Goal: Information Seeking & Learning: Learn about a topic

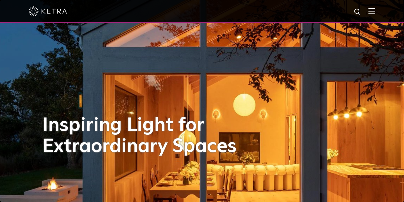
click at [375, 12] on img at bounding box center [371, 11] width 7 height 6
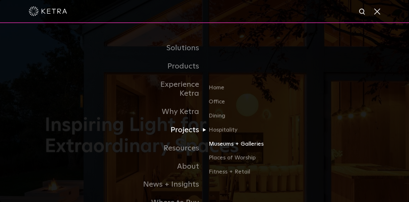
click at [221, 139] on link "Museums + Galleries" at bounding box center [239, 146] width 61 height 14
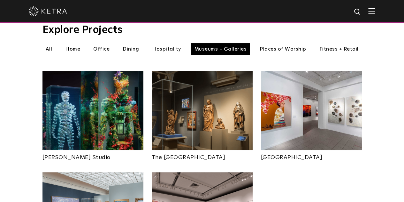
scroll to position [223, 0]
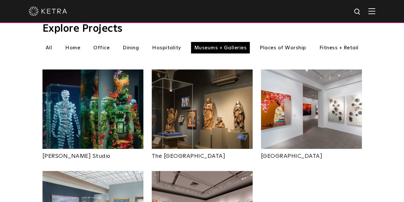
click at [203, 112] on img at bounding box center [202, 108] width 101 height 79
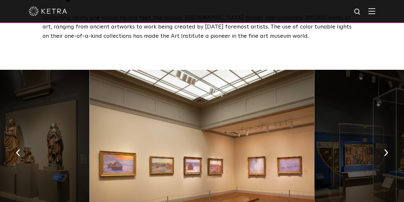
scroll to position [297, 0]
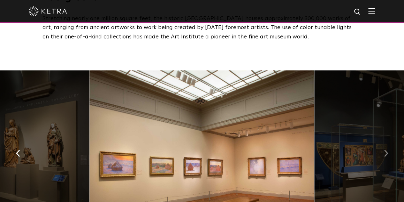
click at [389, 160] on button "button" at bounding box center [386, 153] width 14 height 22
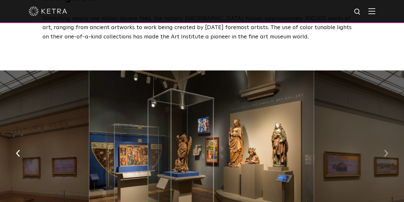
click at [386, 157] on img "button" at bounding box center [386, 153] width 4 height 7
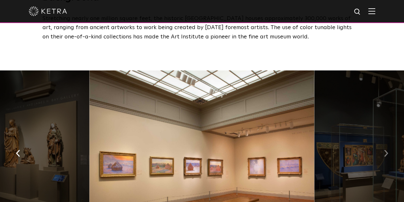
click at [386, 157] on img "button" at bounding box center [386, 153] width 4 height 7
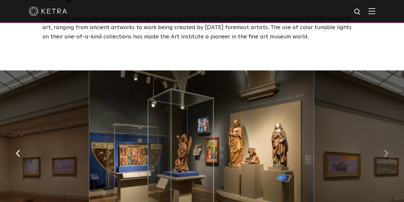
click at [386, 157] on img "button" at bounding box center [386, 153] width 4 height 7
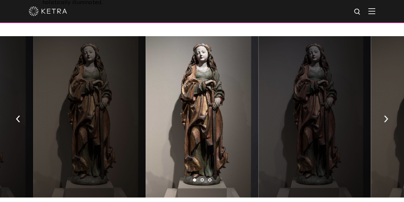
scroll to position [1081, 0]
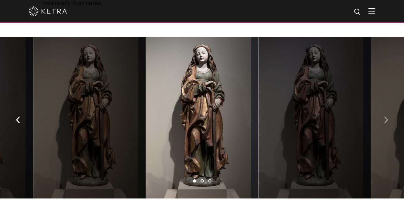
click at [386, 116] on img "button" at bounding box center [386, 119] width 4 height 7
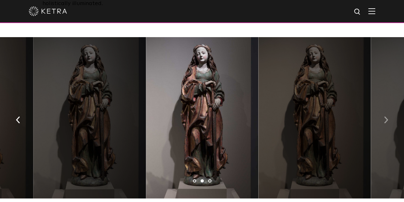
click at [386, 116] on img "button" at bounding box center [386, 119] width 4 height 7
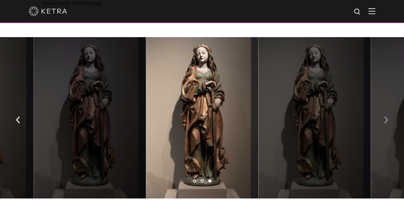
click at [386, 116] on img "button" at bounding box center [386, 119] width 4 height 7
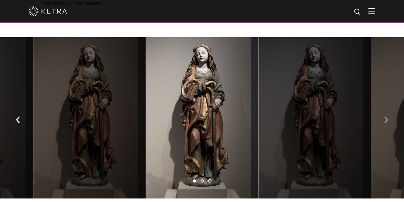
drag, startPoint x: 388, startPoint y: 115, endPoint x: 380, endPoint y: 121, distance: 9.8
click at [380, 121] on button "button" at bounding box center [386, 119] width 14 height 22
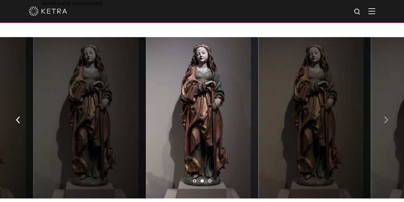
click at [383, 119] on button "button" at bounding box center [386, 119] width 14 height 22
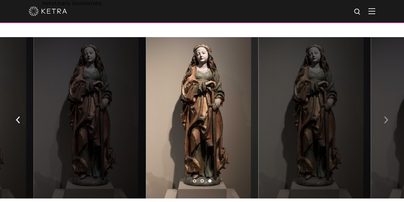
click at [383, 119] on button "button" at bounding box center [386, 119] width 14 height 22
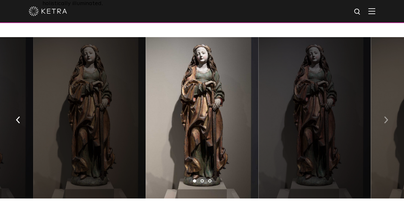
click at [383, 119] on button "button" at bounding box center [386, 119] width 14 height 22
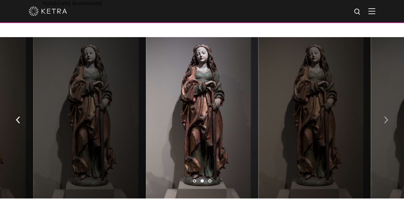
click at [383, 119] on button "button" at bounding box center [386, 119] width 14 height 22
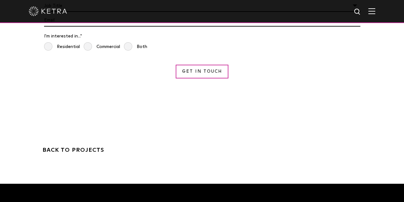
scroll to position [2107, 0]
